Goal: Entertainment & Leisure: Consume media (video, audio)

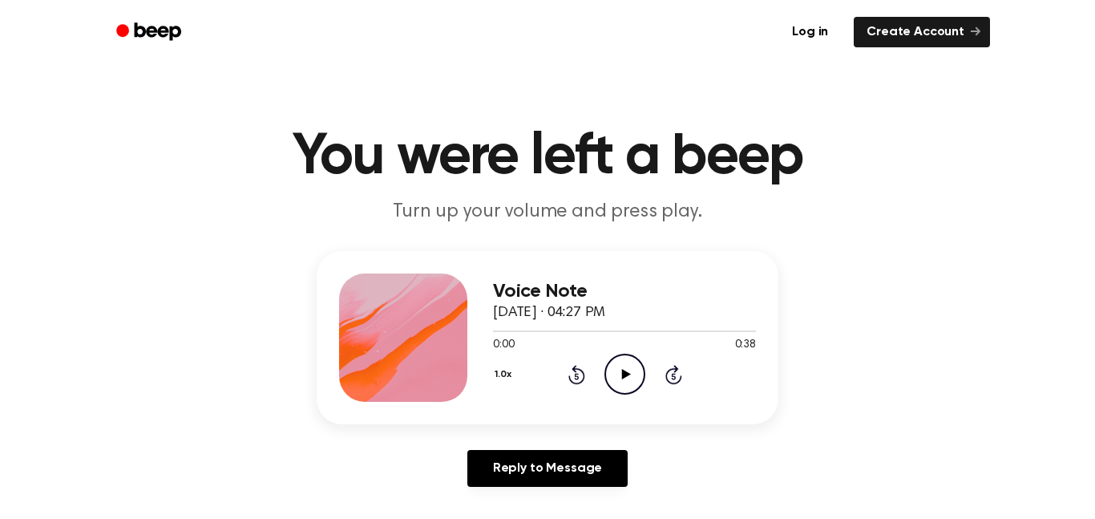
click at [623, 380] on icon "Play Audio" at bounding box center [625, 374] width 41 height 41
click at [630, 383] on icon "Play Audio" at bounding box center [625, 374] width 41 height 41
click at [624, 371] on icon at bounding box center [625, 374] width 9 height 10
click at [640, 378] on icon "Play Audio" at bounding box center [625, 374] width 41 height 41
